Goal: Check status: Check status

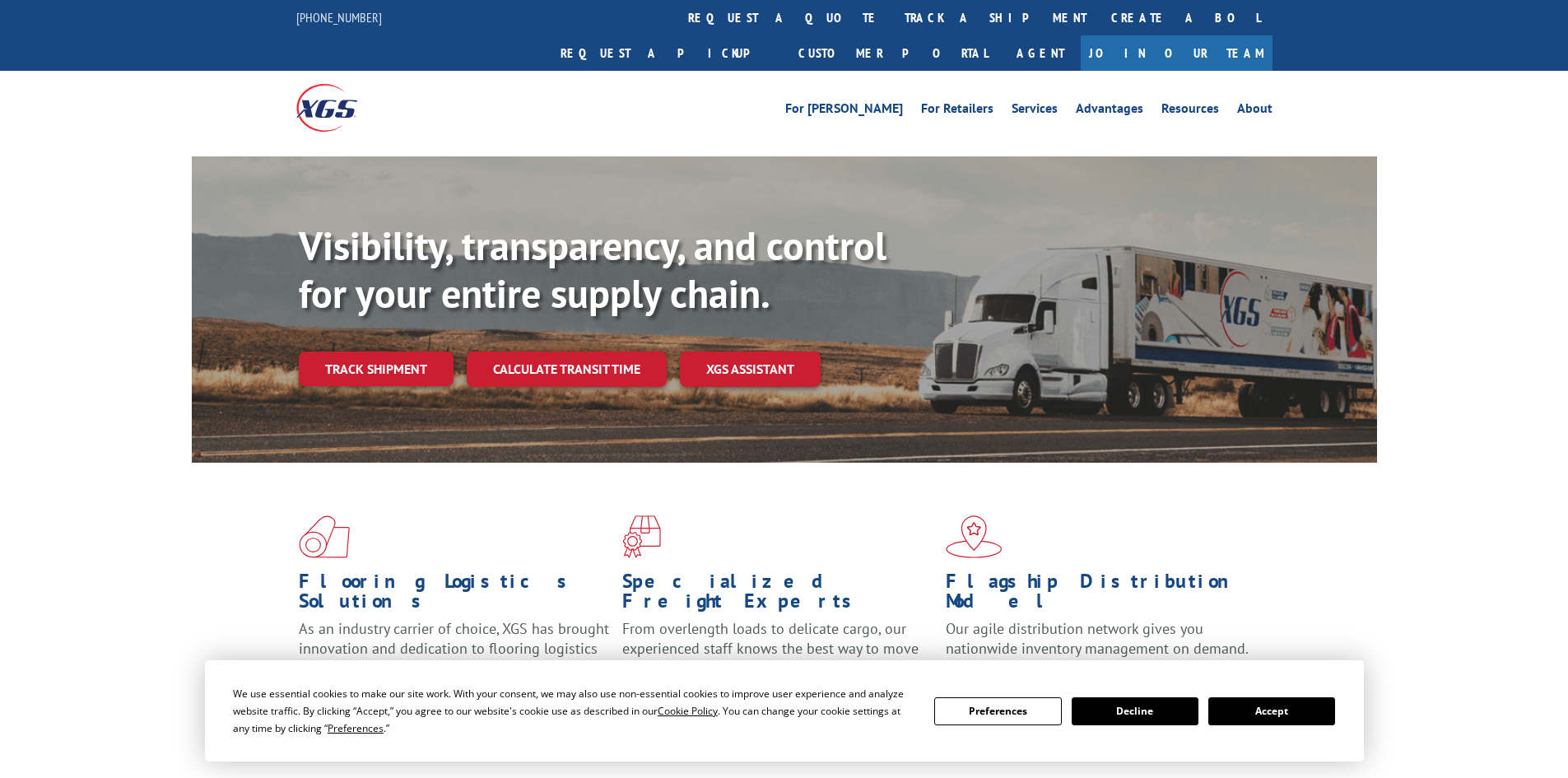
drag, startPoint x: 1253, startPoint y: 713, endPoint x: 1248, endPoint y: 700, distance: 13.9
click at [1254, 711] on button "Accept" at bounding box center [1272, 711] width 127 height 28
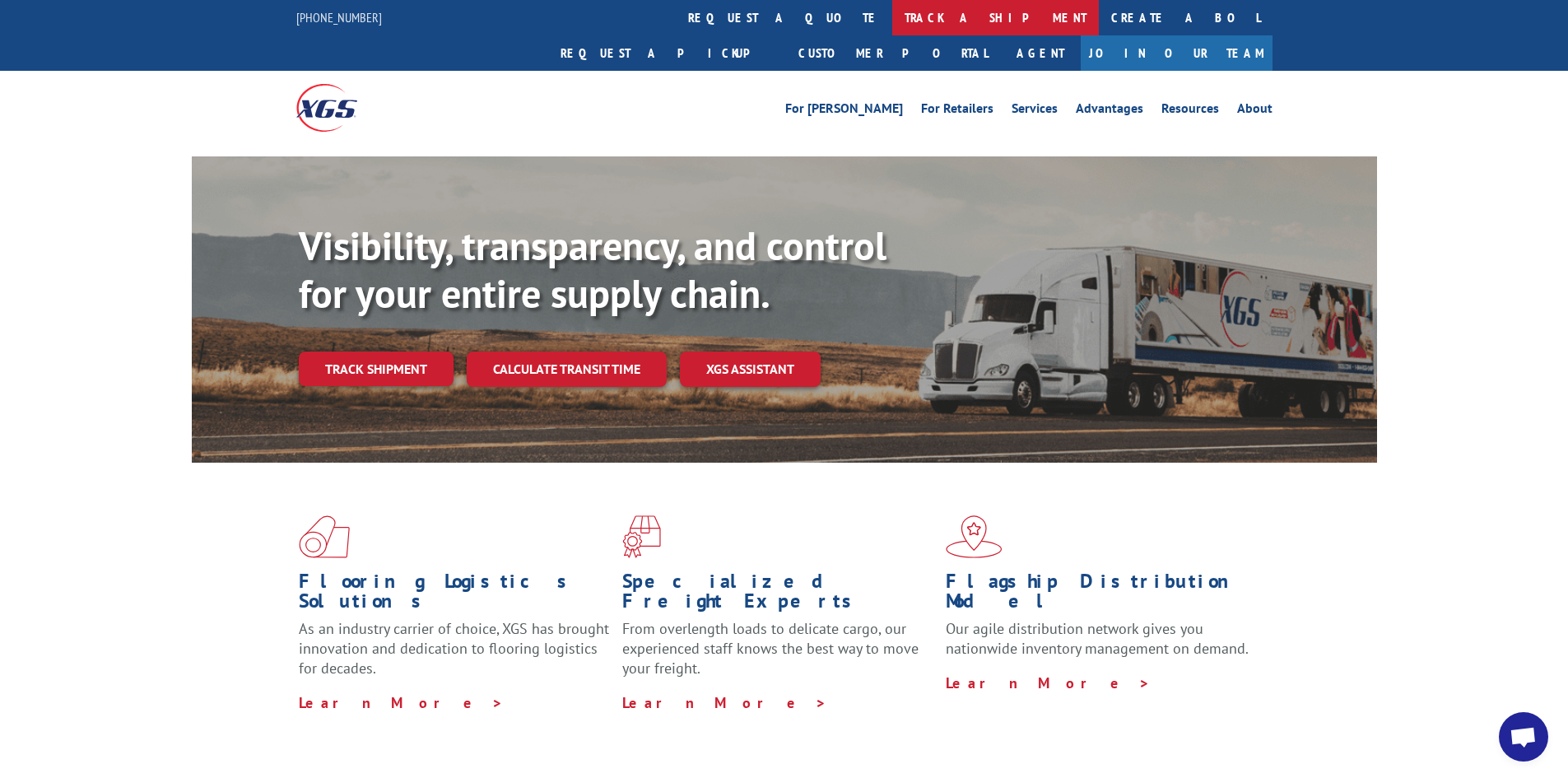
click at [892, 16] on link "track a shipment" at bounding box center [995, 18] width 207 height 35
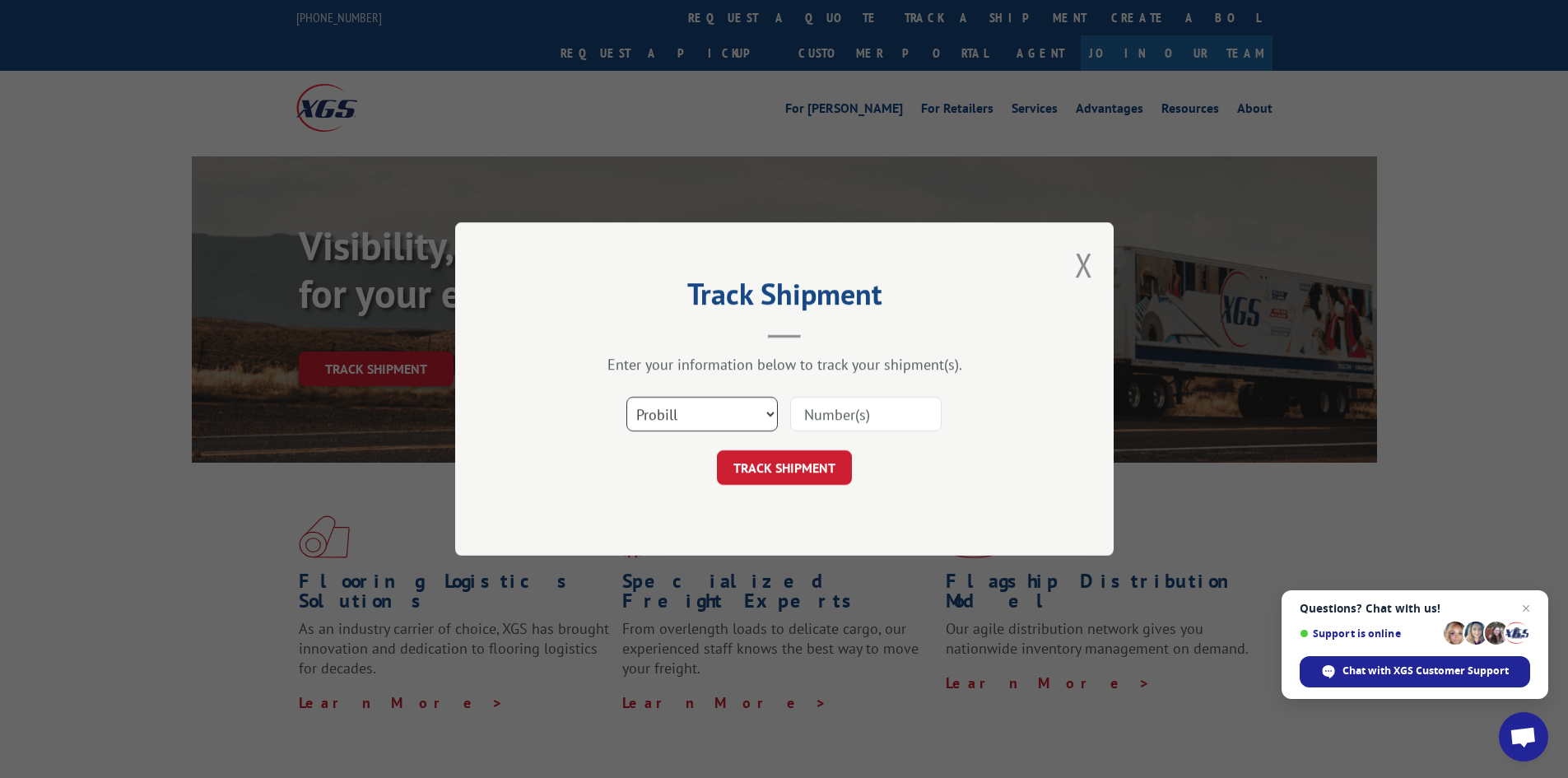
click at [765, 415] on select "Select category... Probill BOL PO" at bounding box center [702, 413] width 152 height 35
select select "bol"
click at [626, 397] on select "Select category... Probill BOL PO" at bounding box center [702, 413] width 152 height 35
click at [809, 411] on input at bounding box center [866, 413] width 152 height 35
paste input "5513851"
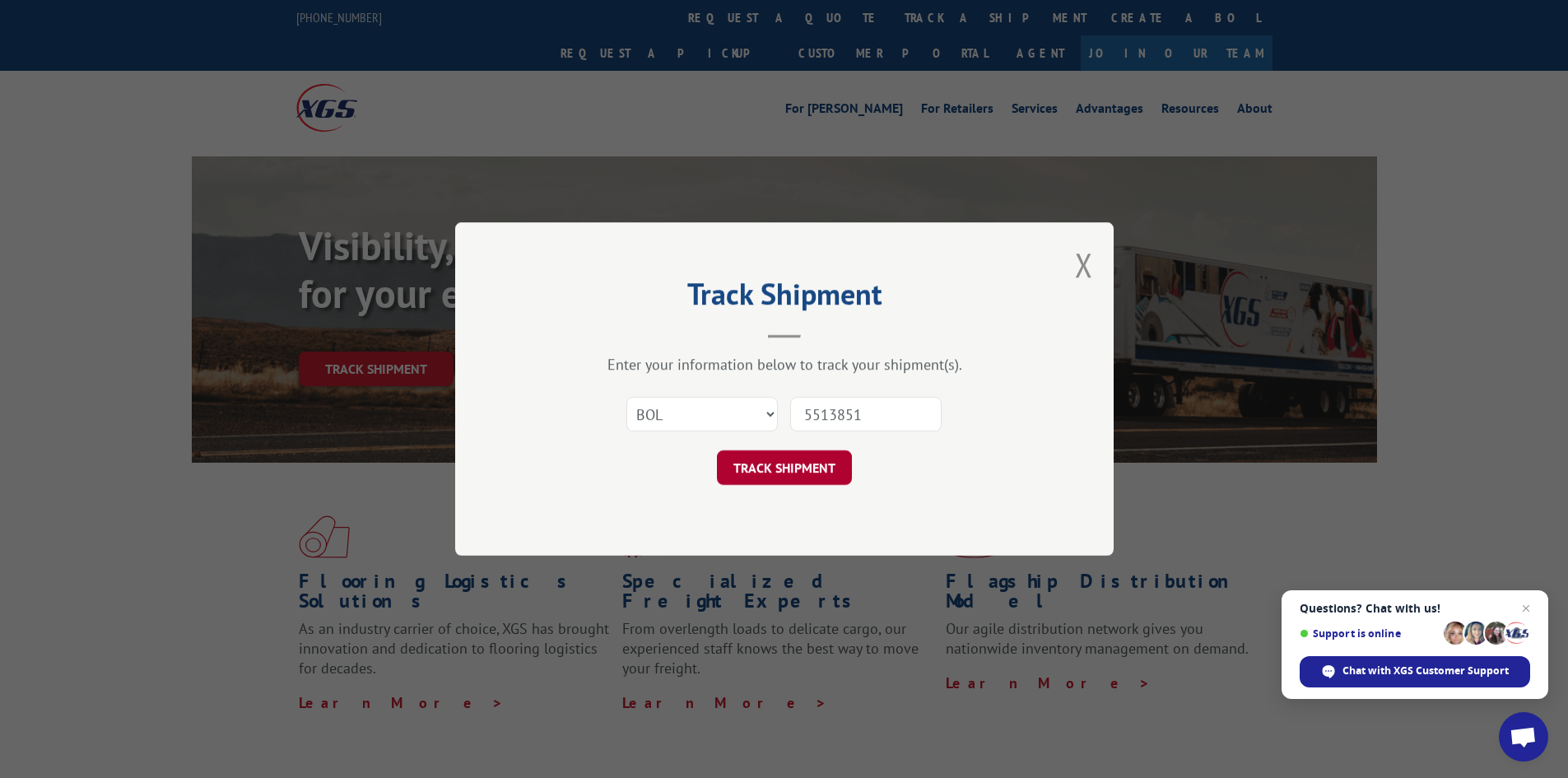
type input "5513851"
click at [791, 456] on button "TRACK SHIPMENT" at bounding box center [785, 468] width 135 height 35
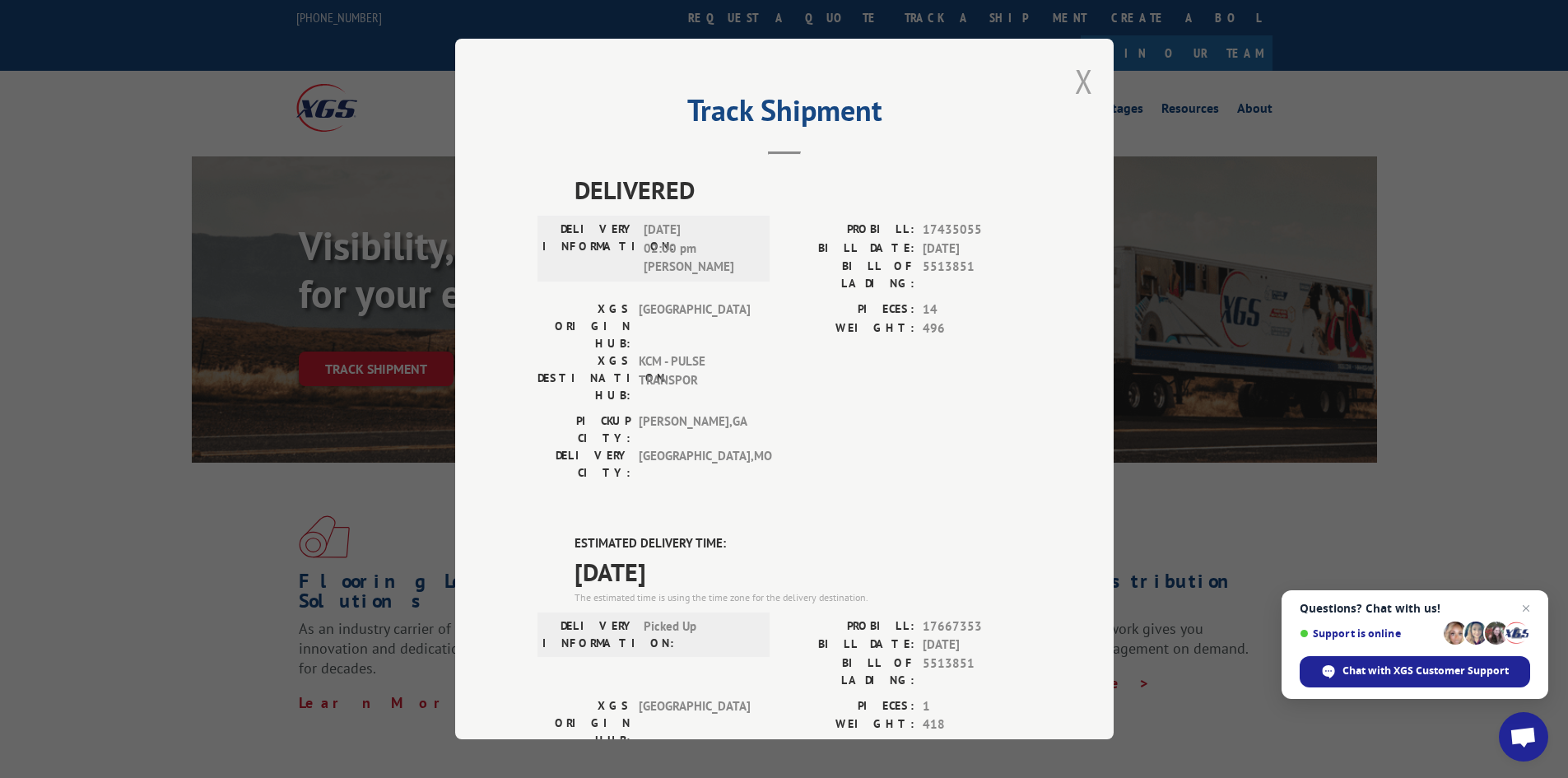
click at [1076, 84] on button "Close modal" at bounding box center [1084, 81] width 18 height 43
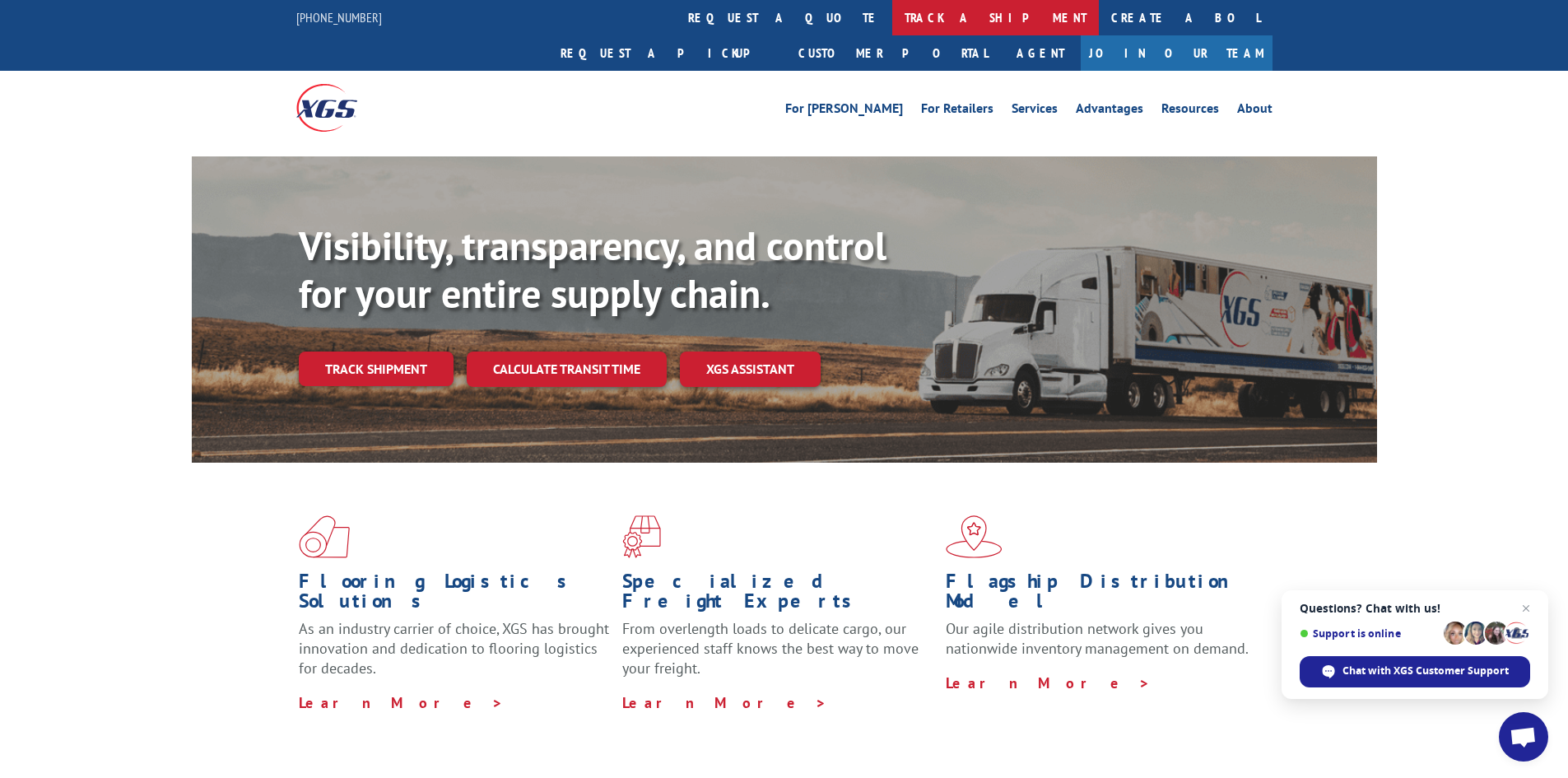
click at [892, 18] on link "track a shipment" at bounding box center [995, 18] width 207 height 35
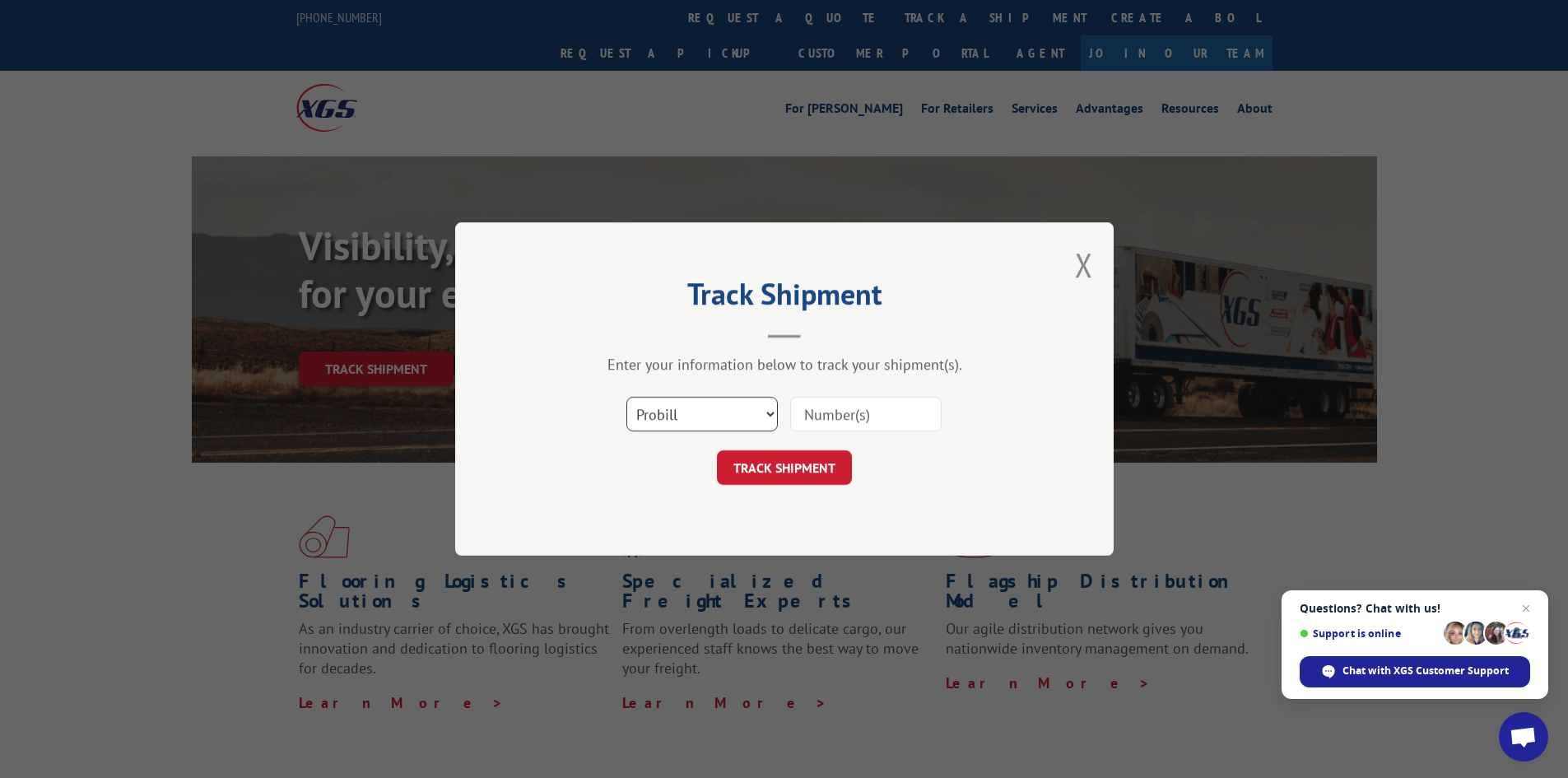
drag, startPoint x: 757, startPoint y: 404, endPoint x: 757, endPoint y: 421, distance: 17.0
click at [757, 405] on select "Select category... Probill BOL PO" at bounding box center [702, 413] width 152 height 35
select select "bol"
click at [626, 397] on select "Select category... Probill BOL PO" at bounding box center [702, 413] width 152 height 35
click at [848, 401] on input at bounding box center [866, 413] width 152 height 35
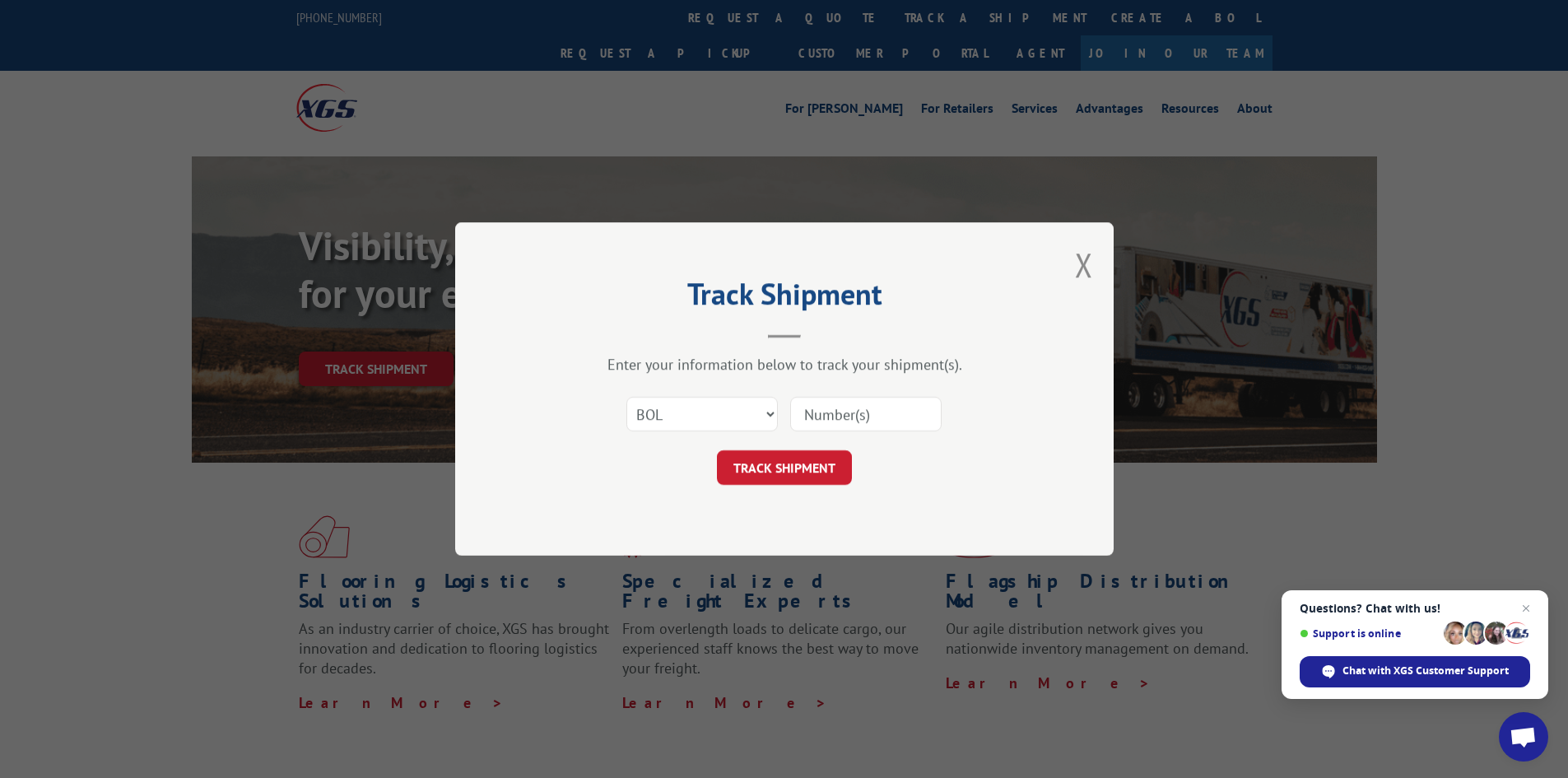
paste input "5513851"
type input "5513851"
click at [800, 454] on button "TRACK SHIPMENT" at bounding box center [785, 468] width 135 height 35
